Goal: Task Accomplishment & Management: Use online tool/utility

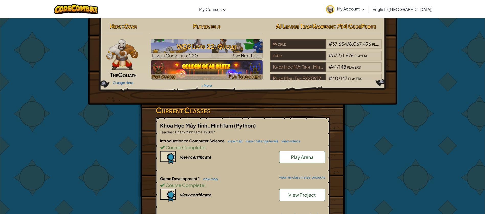
click at [186, 71] on img at bounding box center [207, 69] width 112 height 19
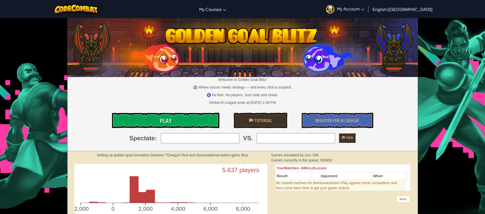
click at [171, 112] on div "Welcome to Golden Goal Blitz! ⚽ Where soccer meets strategy — and every shot is…" at bounding box center [242, 84] width 350 height 133
click at [173, 115] on link "Play" at bounding box center [165, 120] width 107 height 15
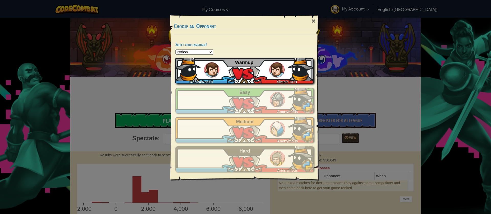
click at [219, 66] on div "RobloxReal07 Simple CPU Warmup" at bounding box center [244, 71] width 139 height 26
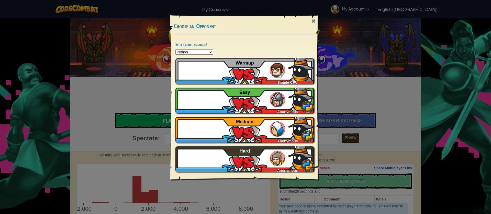
click at [389, 82] on div "× Choose an Opponent Select your language! Python JavaScript CoffeeScript Lua C…" at bounding box center [245, 107] width 491 height 214
